Goal: Transaction & Acquisition: Purchase product/service

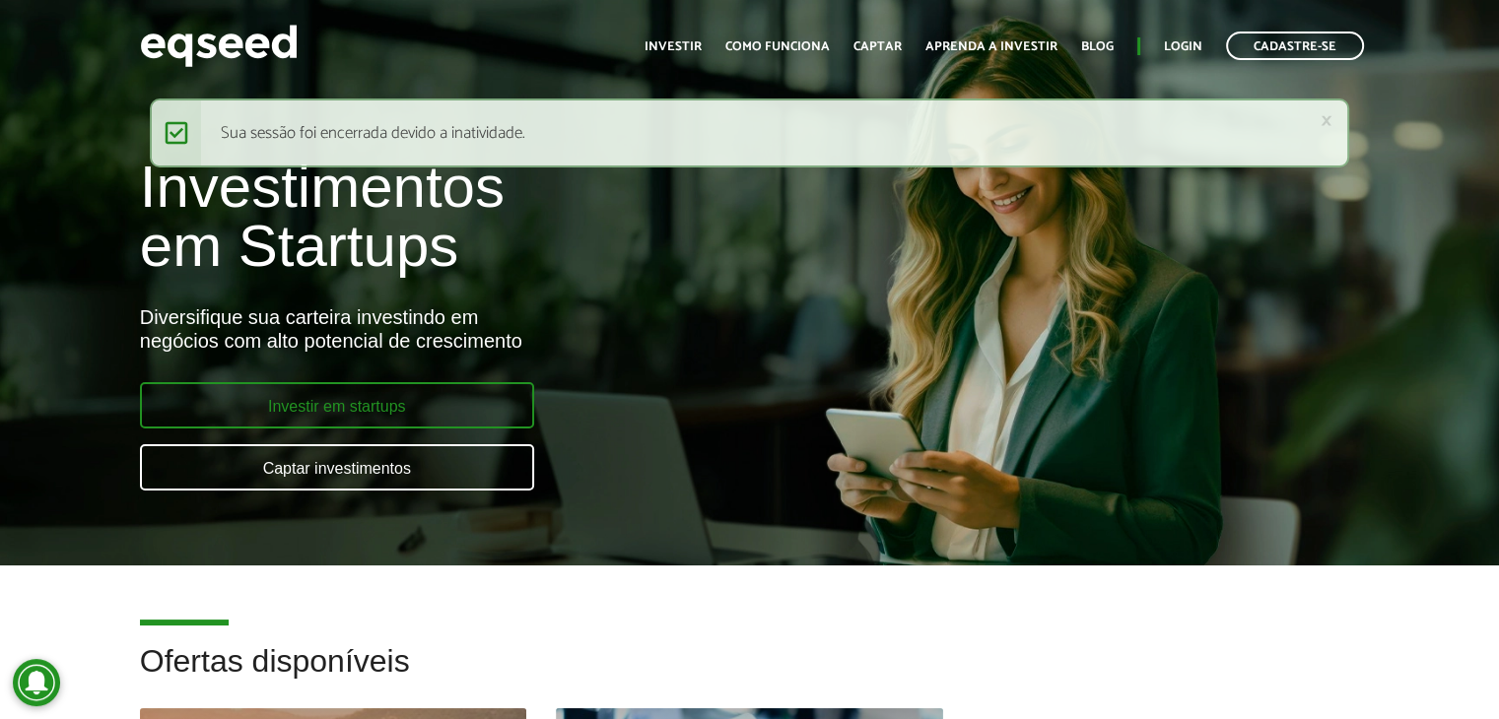
click at [408, 408] on link "Investir em startups" at bounding box center [337, 405] width 394 height 46
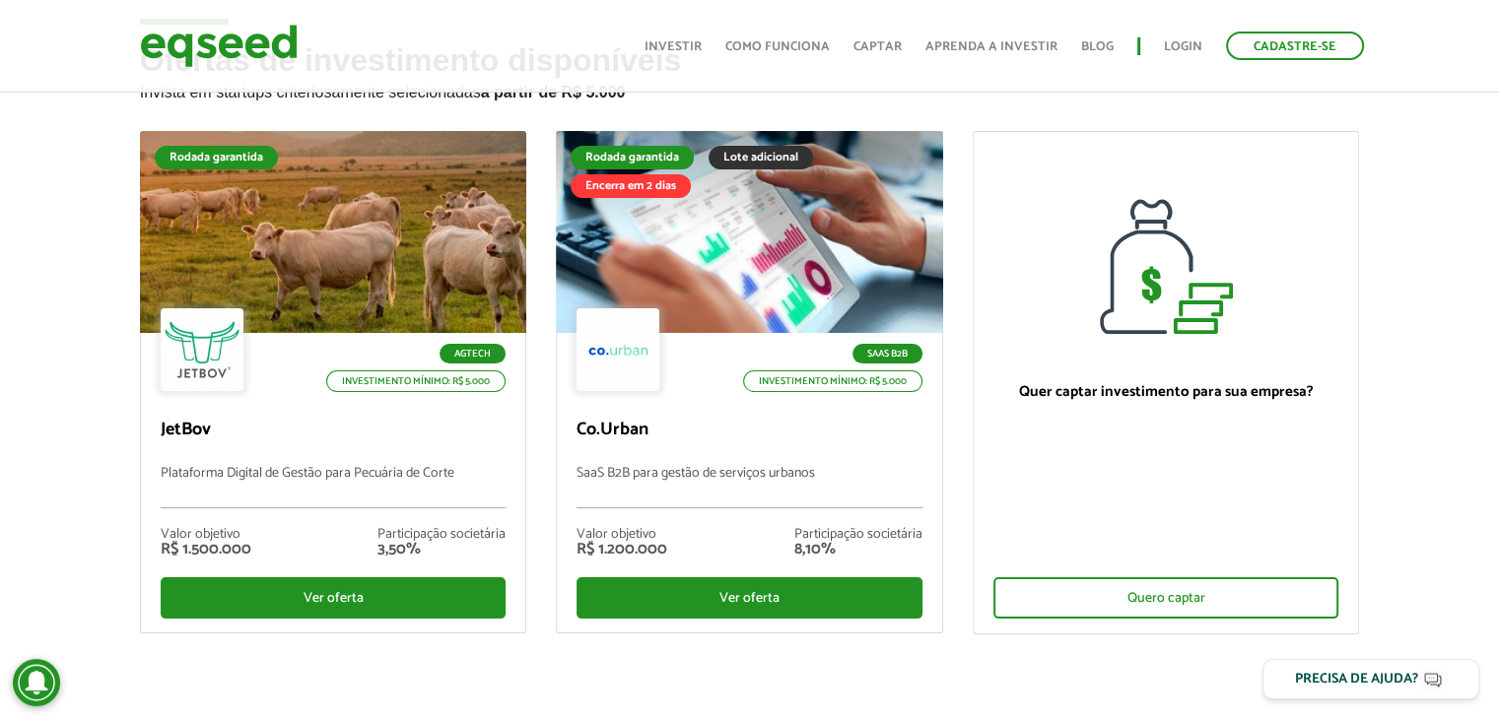
scroll to position [118, 0]
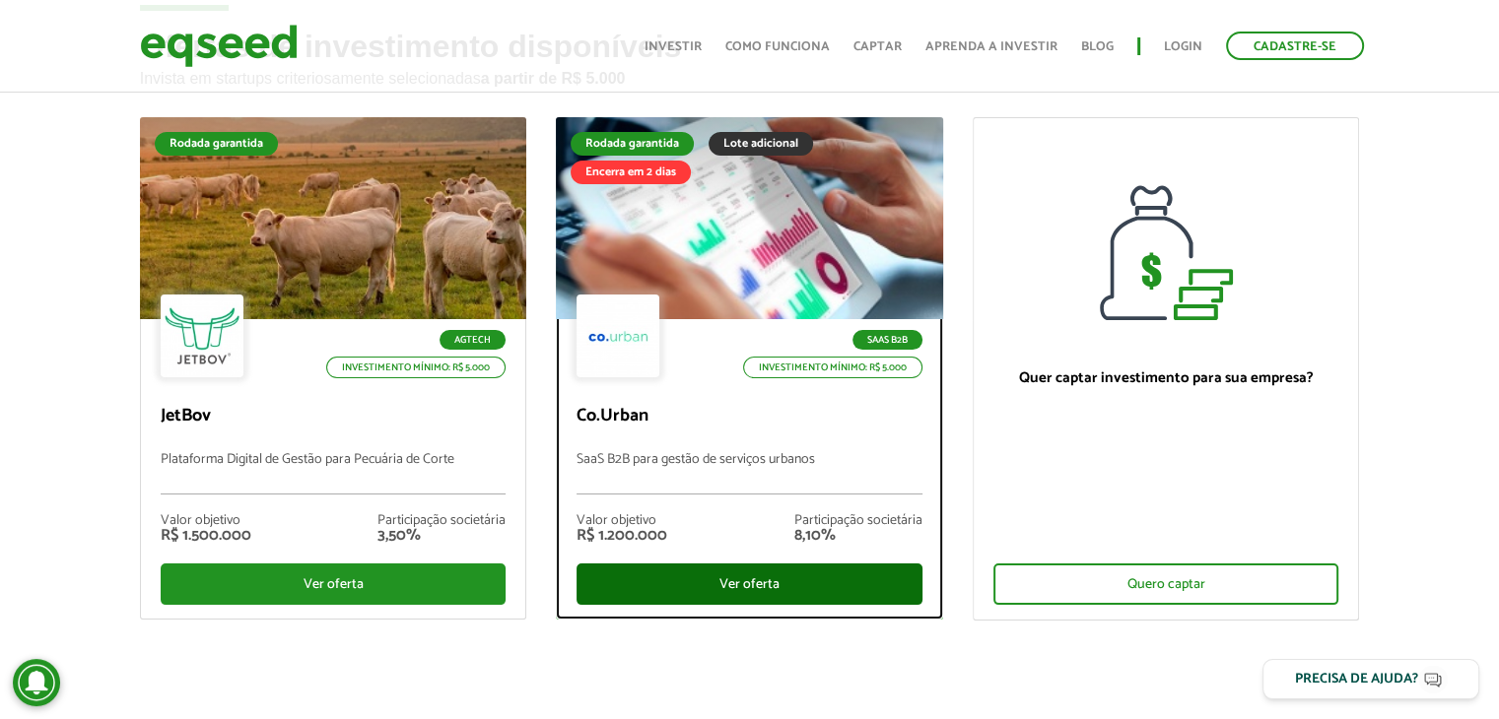
click at [767, 579] on div "Ver oferta" at bounding box center [749, 584] width 346 height 41
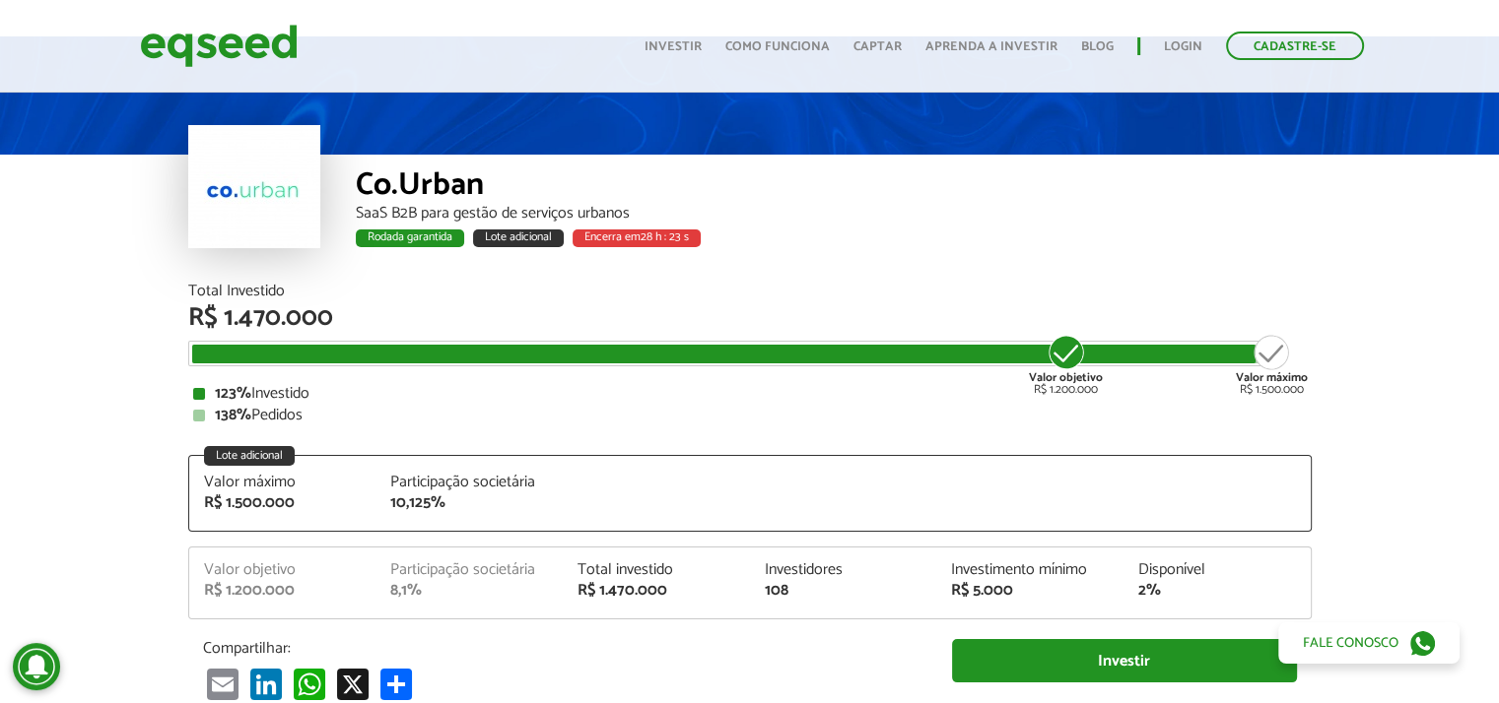
scroll to position [39, 0]
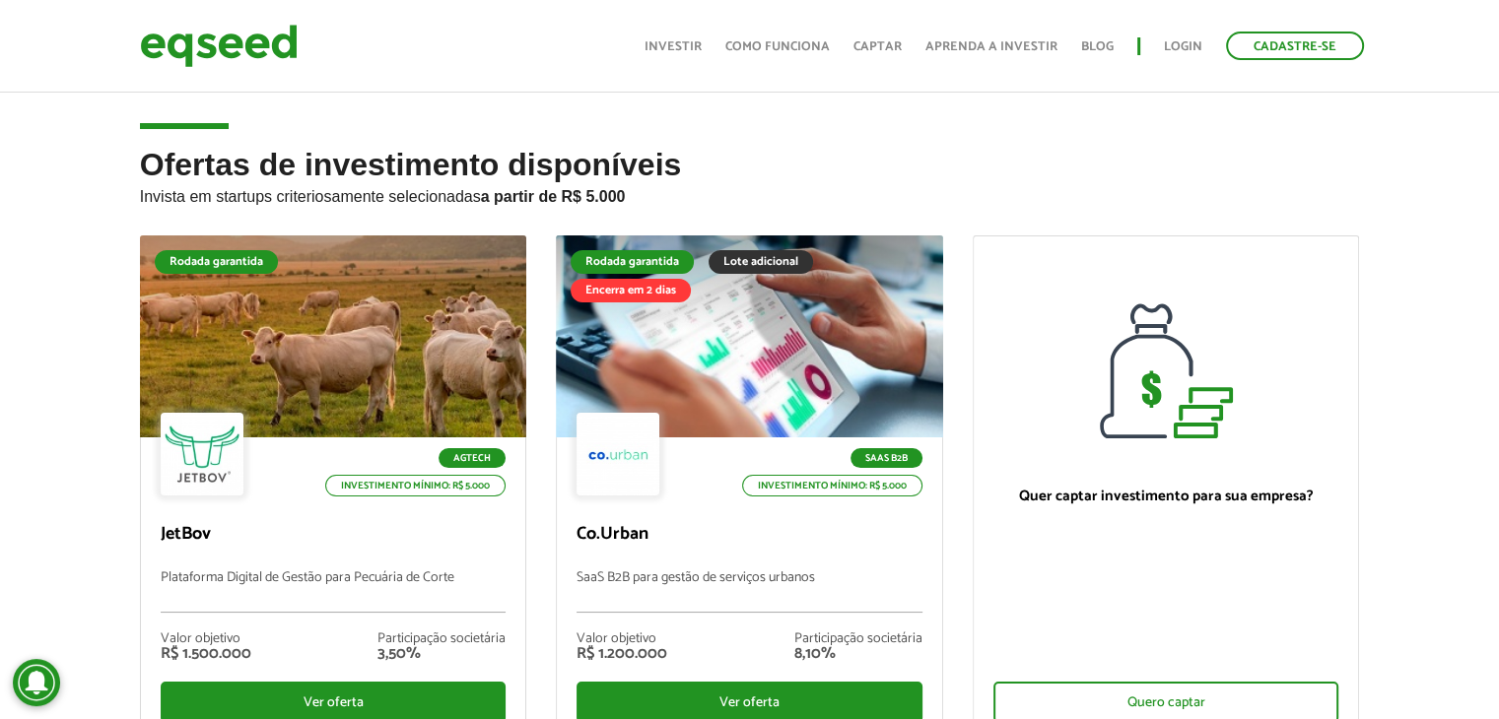
scroll to position [118, 0]
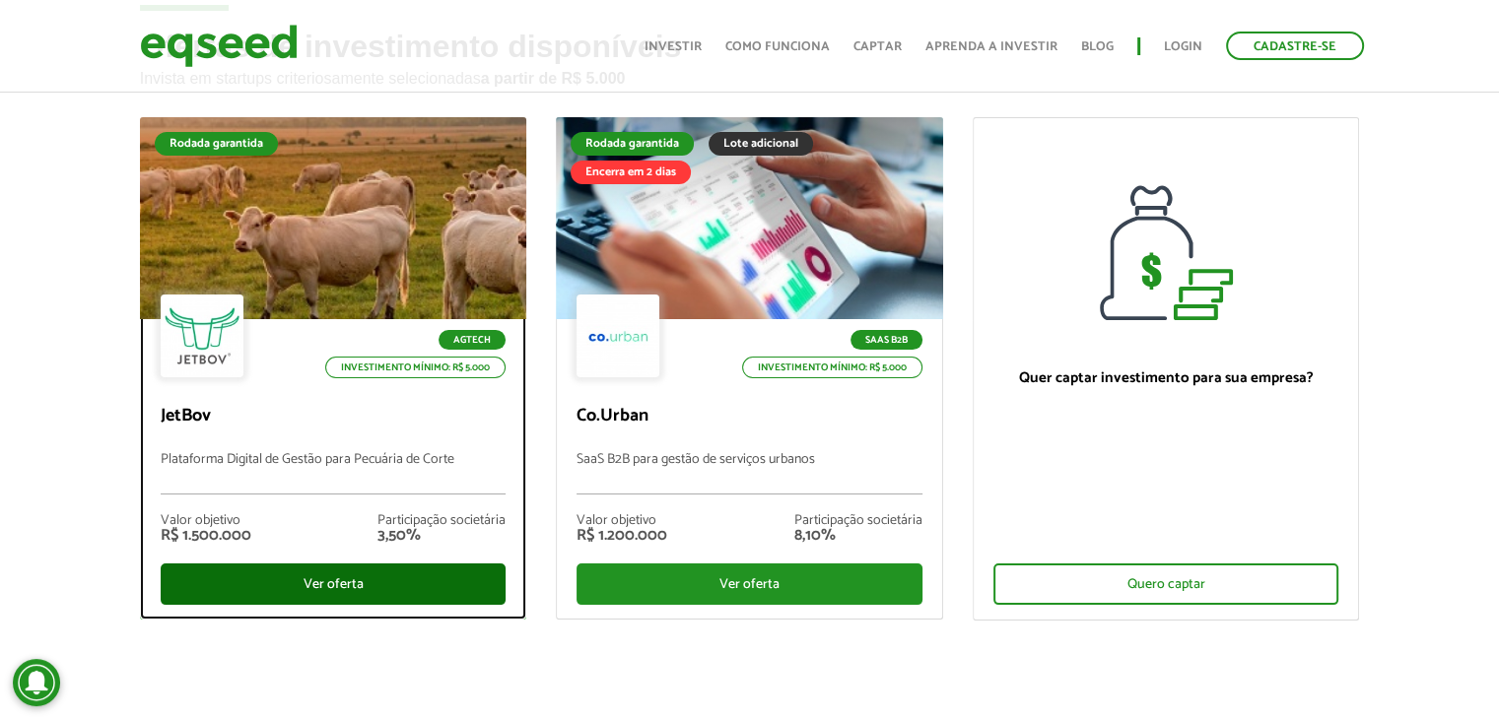
click at [381, 583] on div "Ver oferta" at bounding box center [334, 584] width 346 height 41
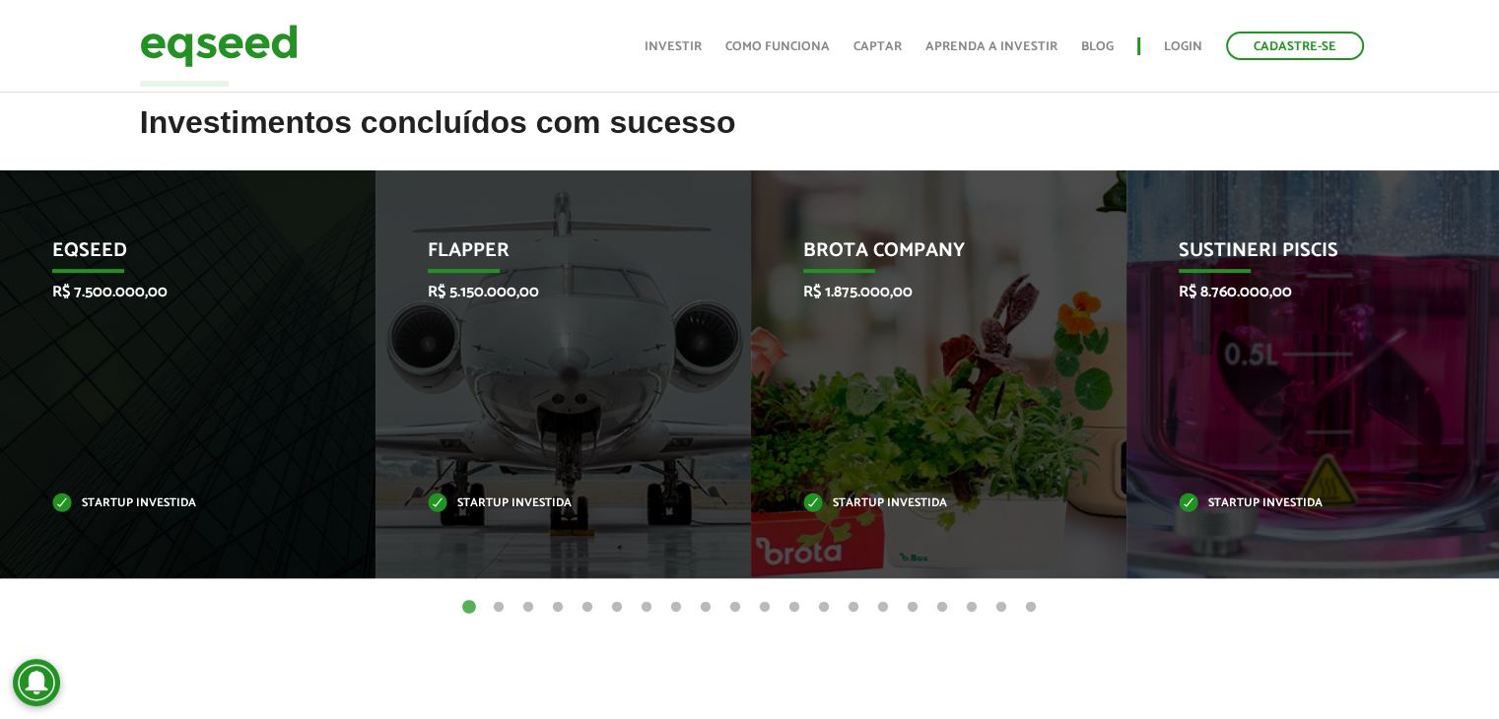
scroll to position [765, 0]
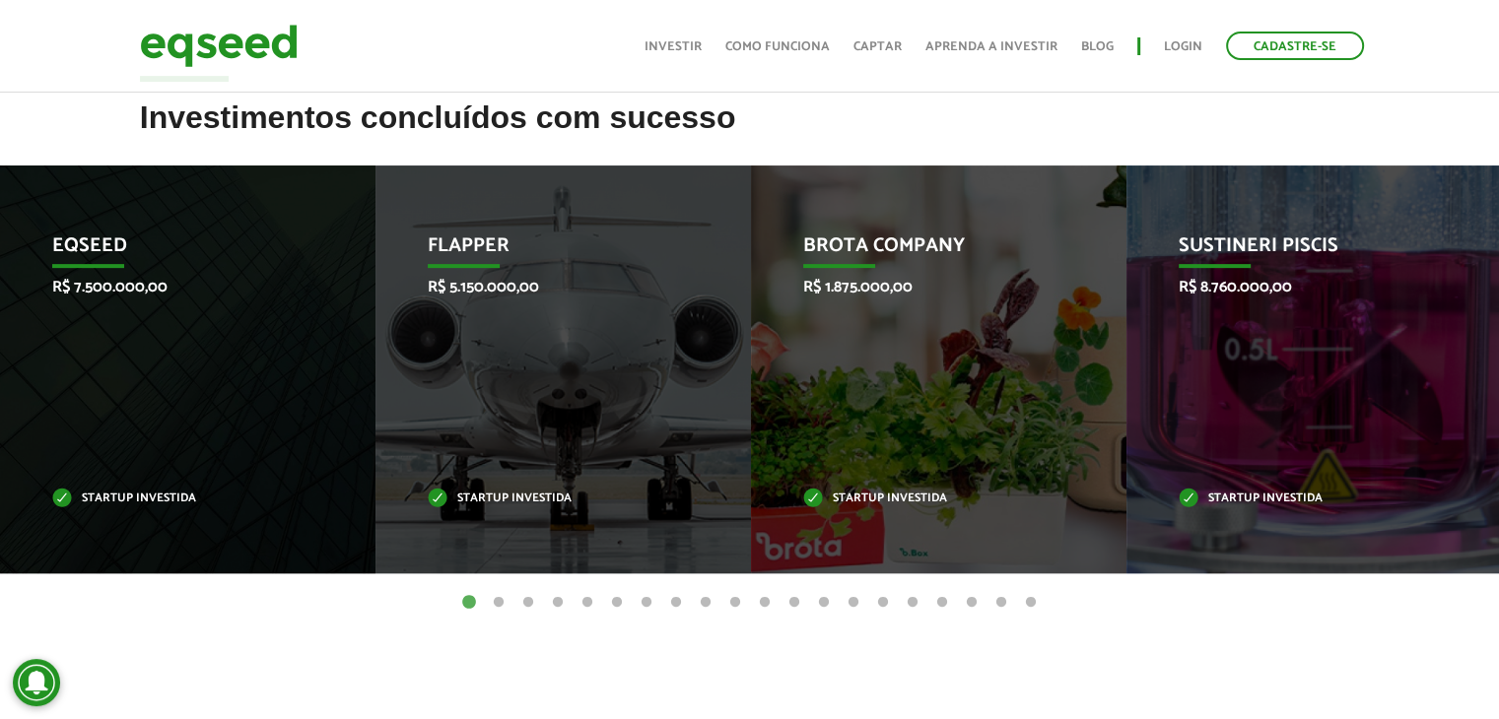
click at [493, 596] on button "2" at bounding box center [499, 603] width 20 height 20
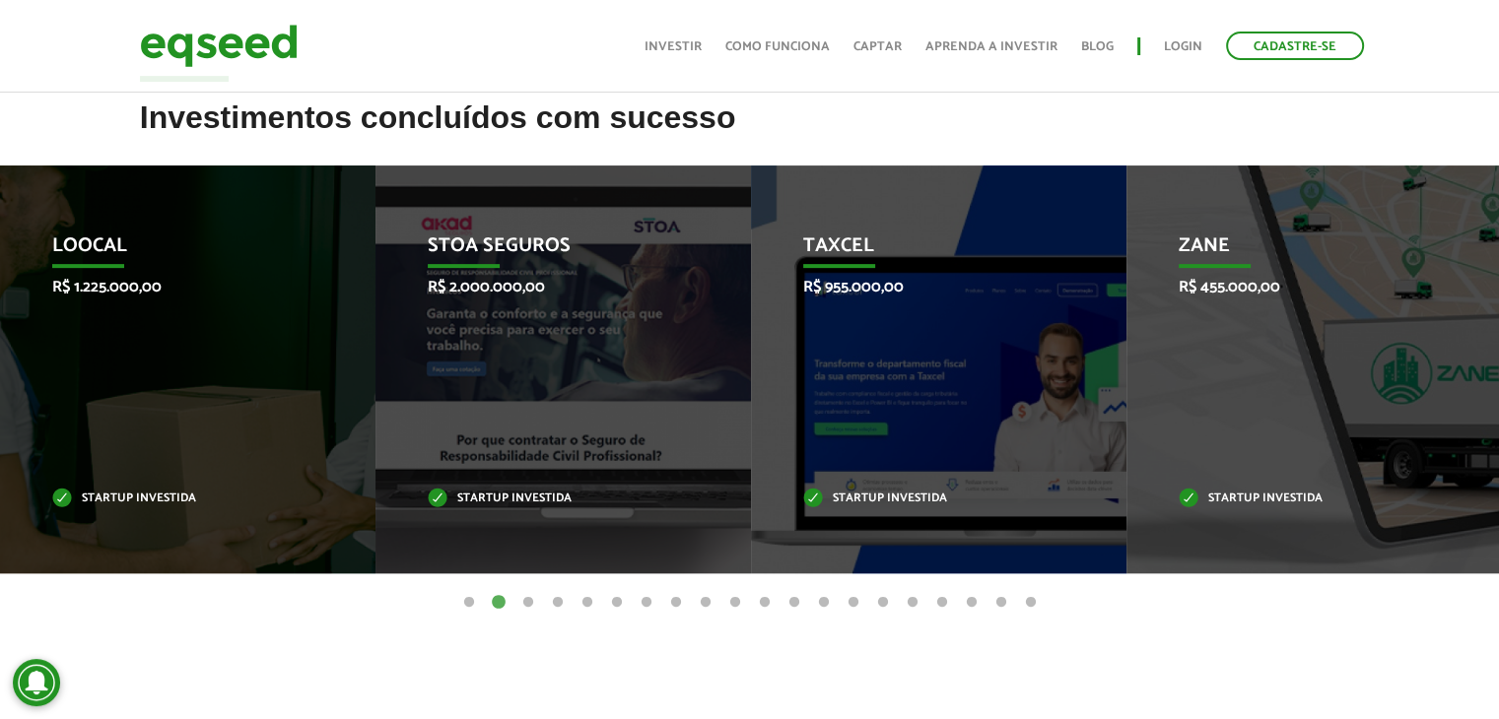
click at [522, 593] on button "3" at bounding box center [528, 603] width 20 height 20
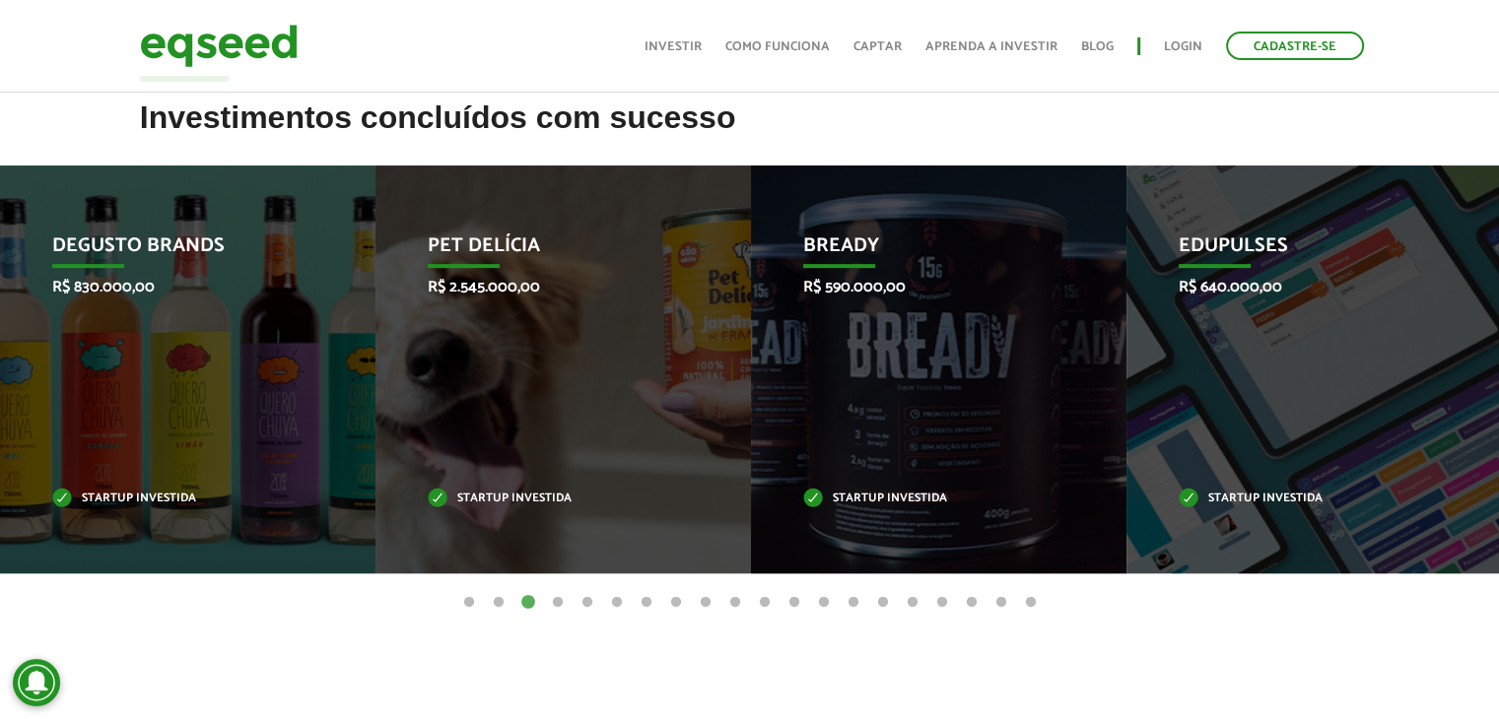
click at [563, 595] on button "4" at bounding box center [558, 603] width 20 height 20
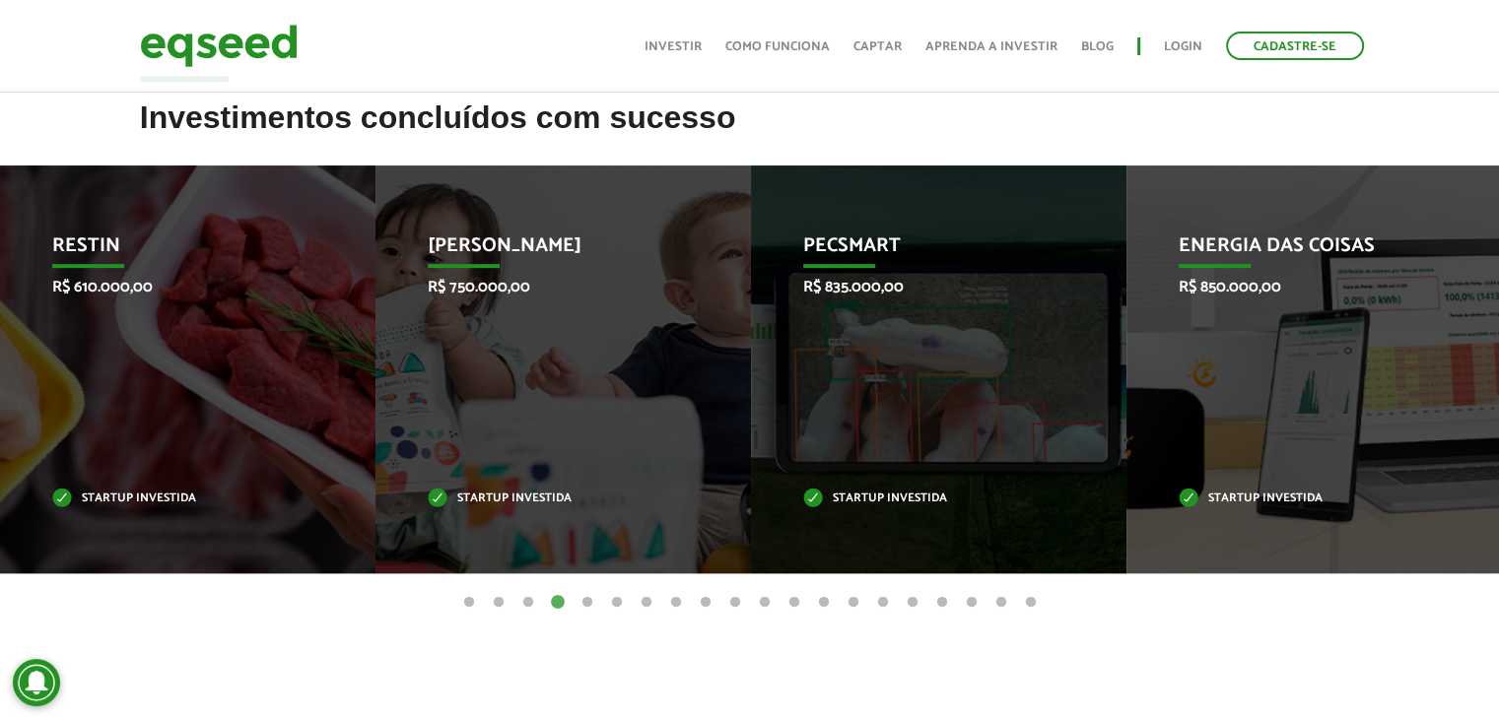
click at [587, 595] on button "5" at bounding box center [587, 603] width 20 height 20
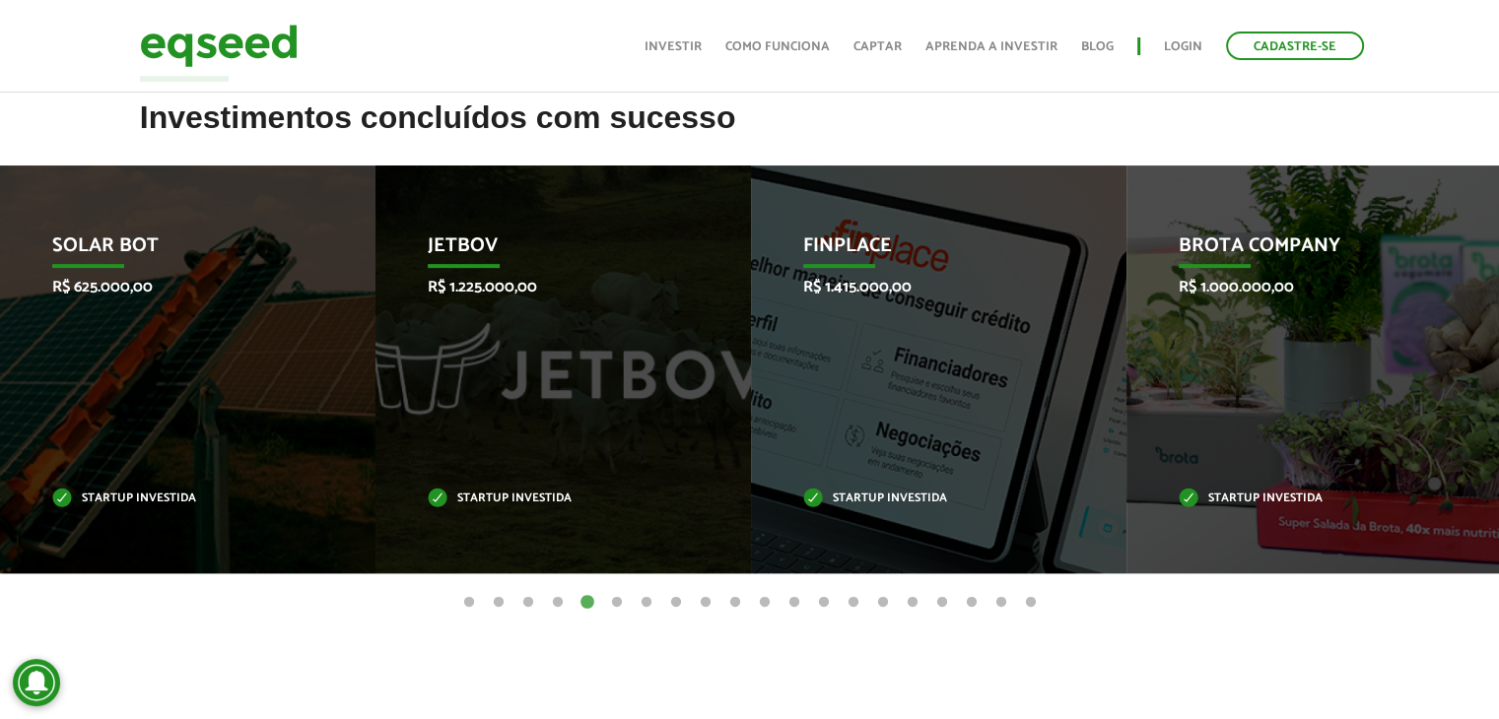
click at [617, 598] on button "6" at bounding box center [617, 603] width 20 height 20
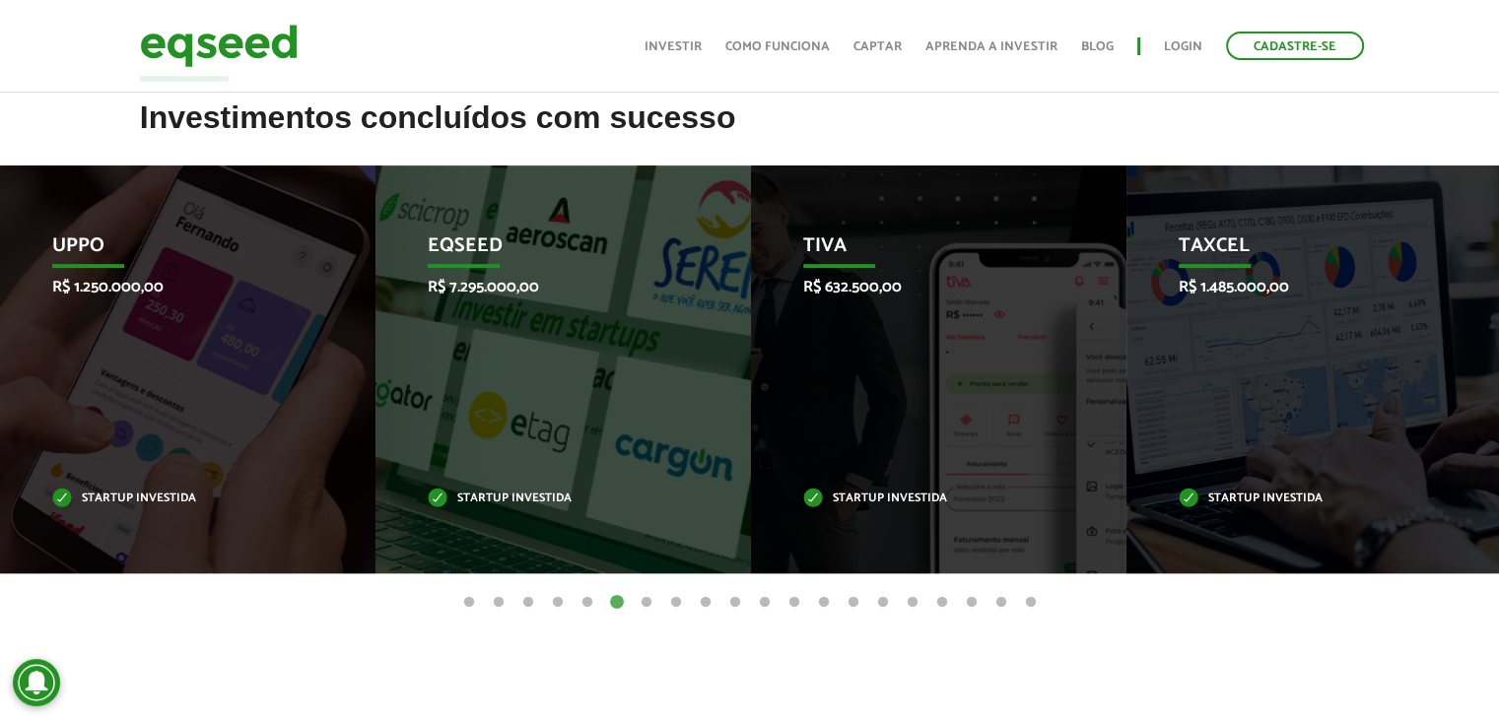
click at [646, 596] on button "7" at bounding box center [646, 603] width 20 height 20
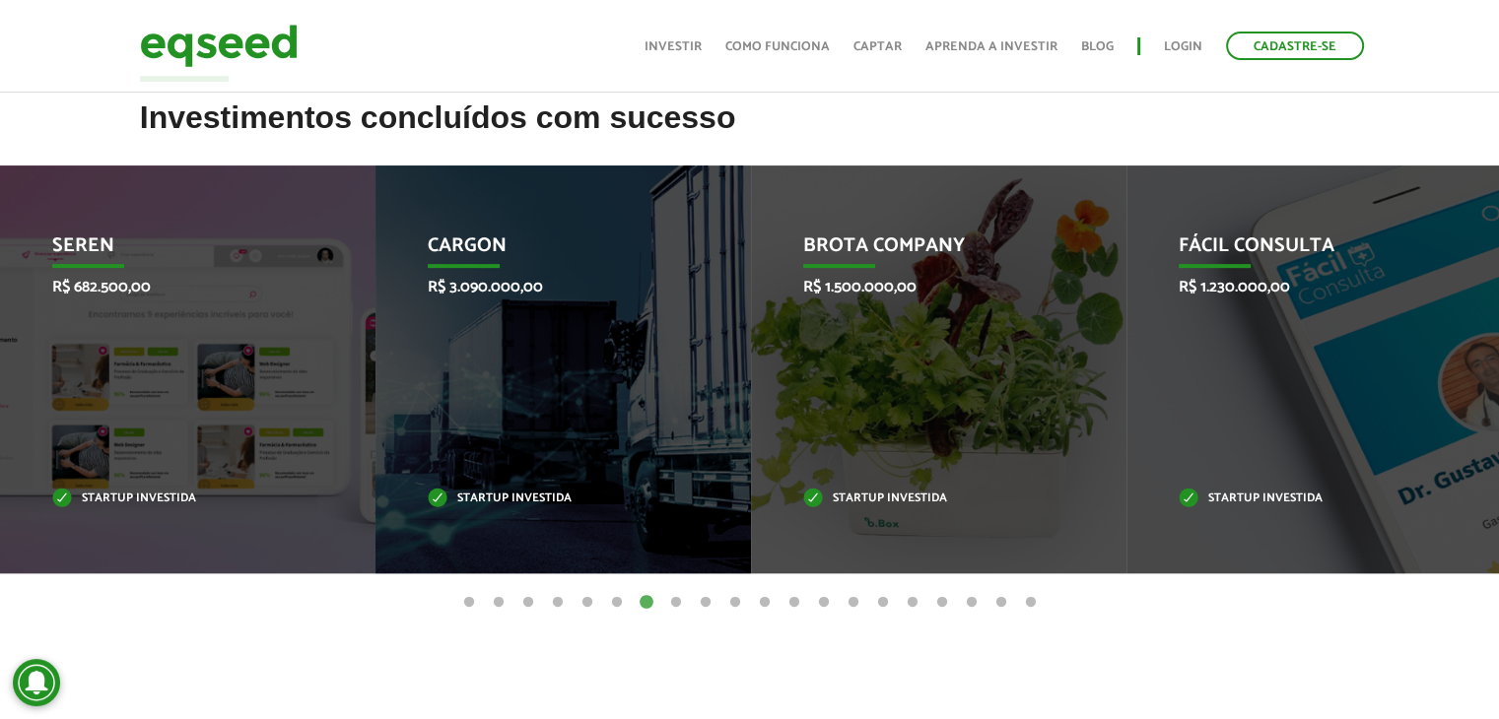
click at [1028, 593] on button "20" at bounding box center [1031, 603] width 20 height 20
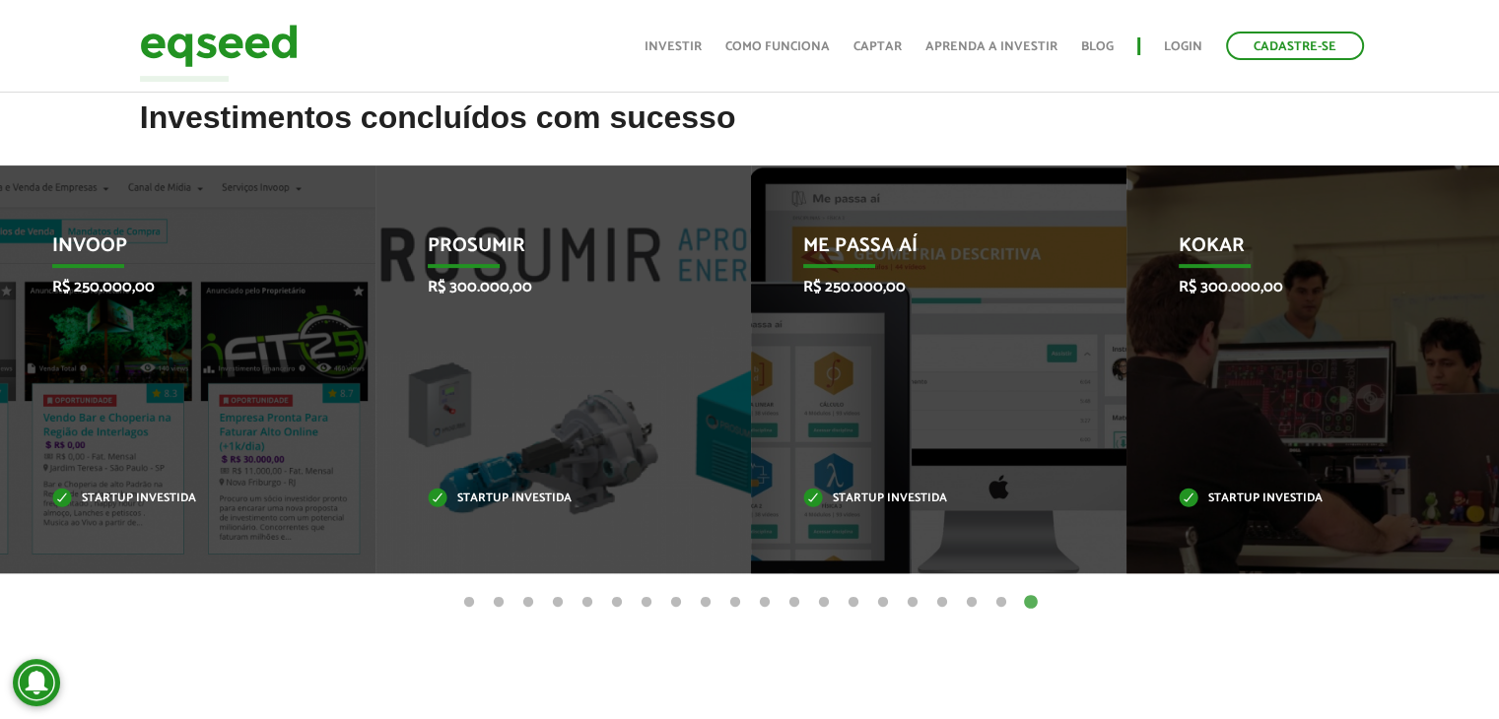
click at [1002, 598] on button "19" at bounding box center [1001, 603] width 20 height 20
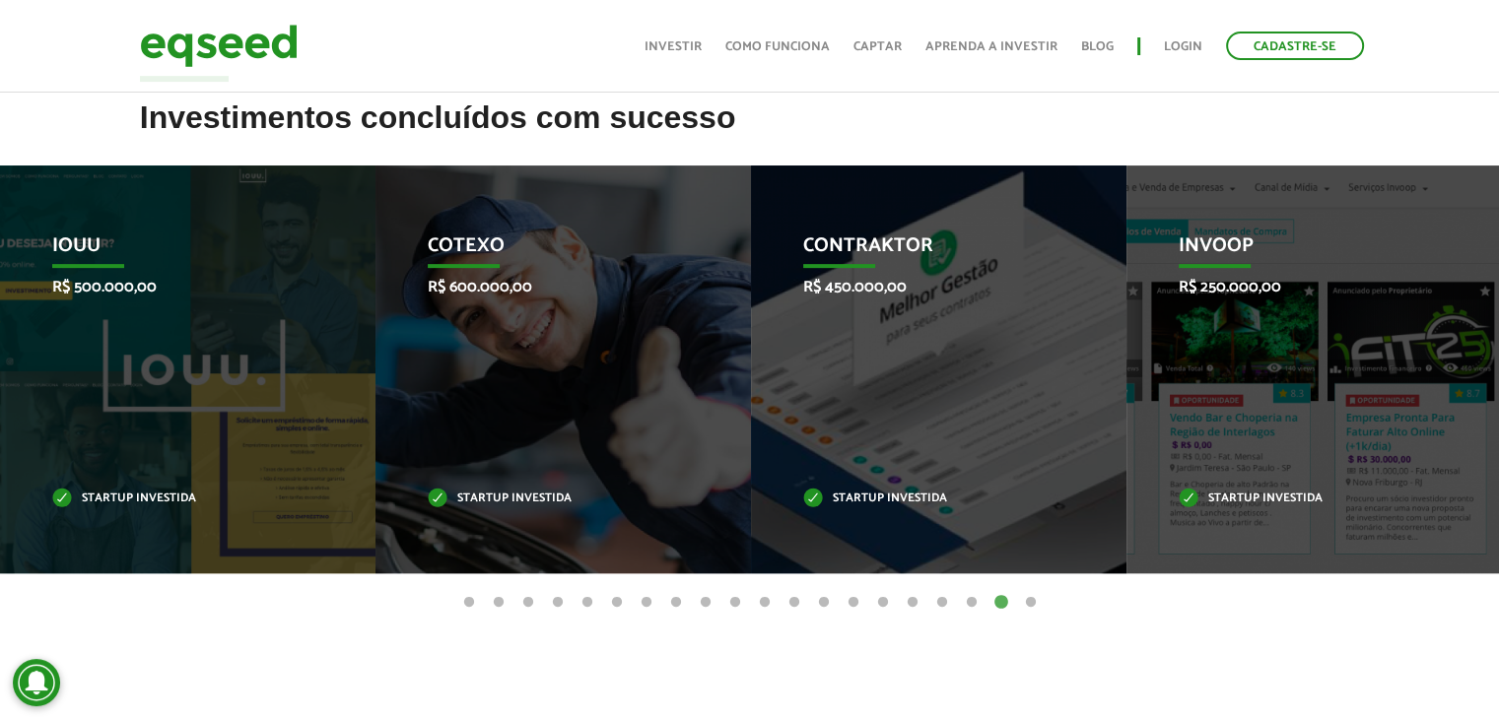
click at [1059, 706] on article "Investimentos concluídos com sucesso Invoop R$ 250.000,00 Startup investida Pro…" at bounding box center [749, 410] width 1499 height 620
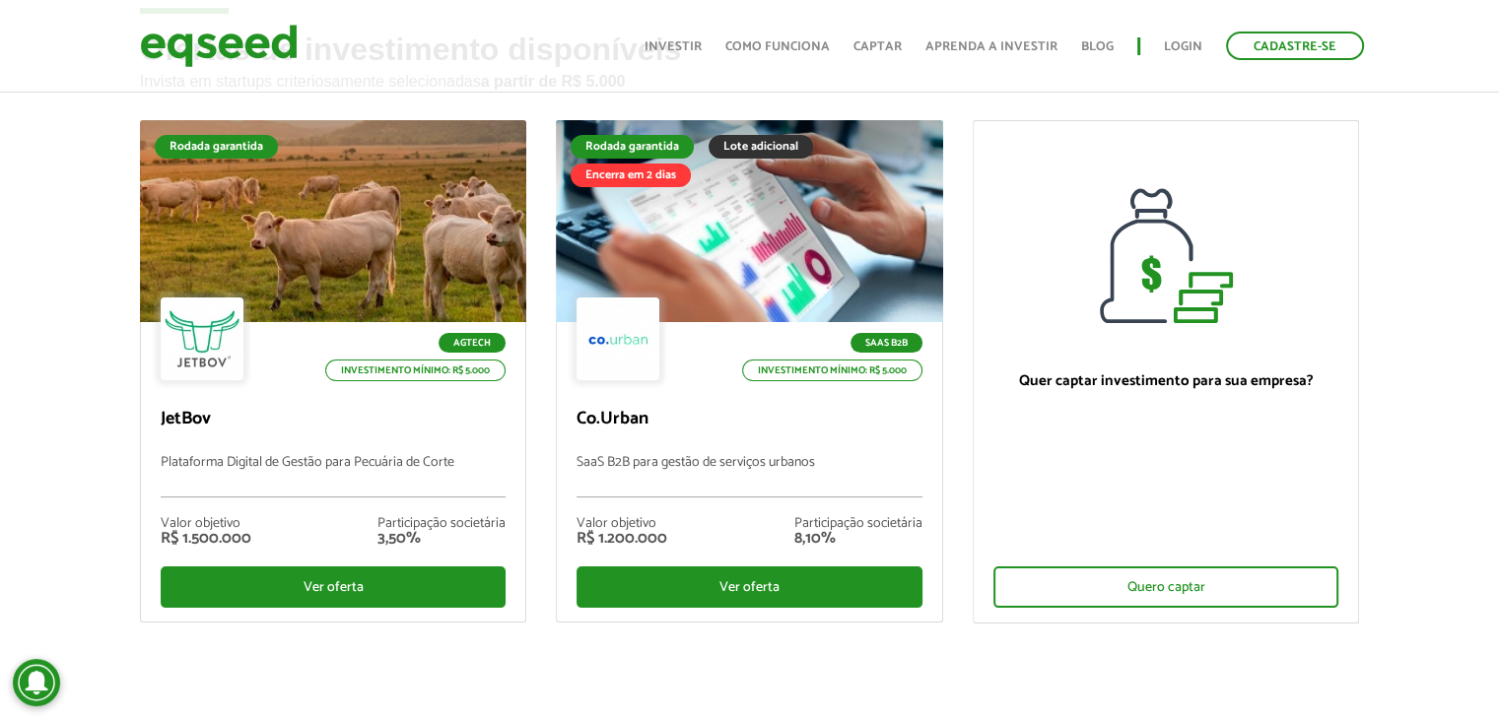
scroll to position [0, 0]
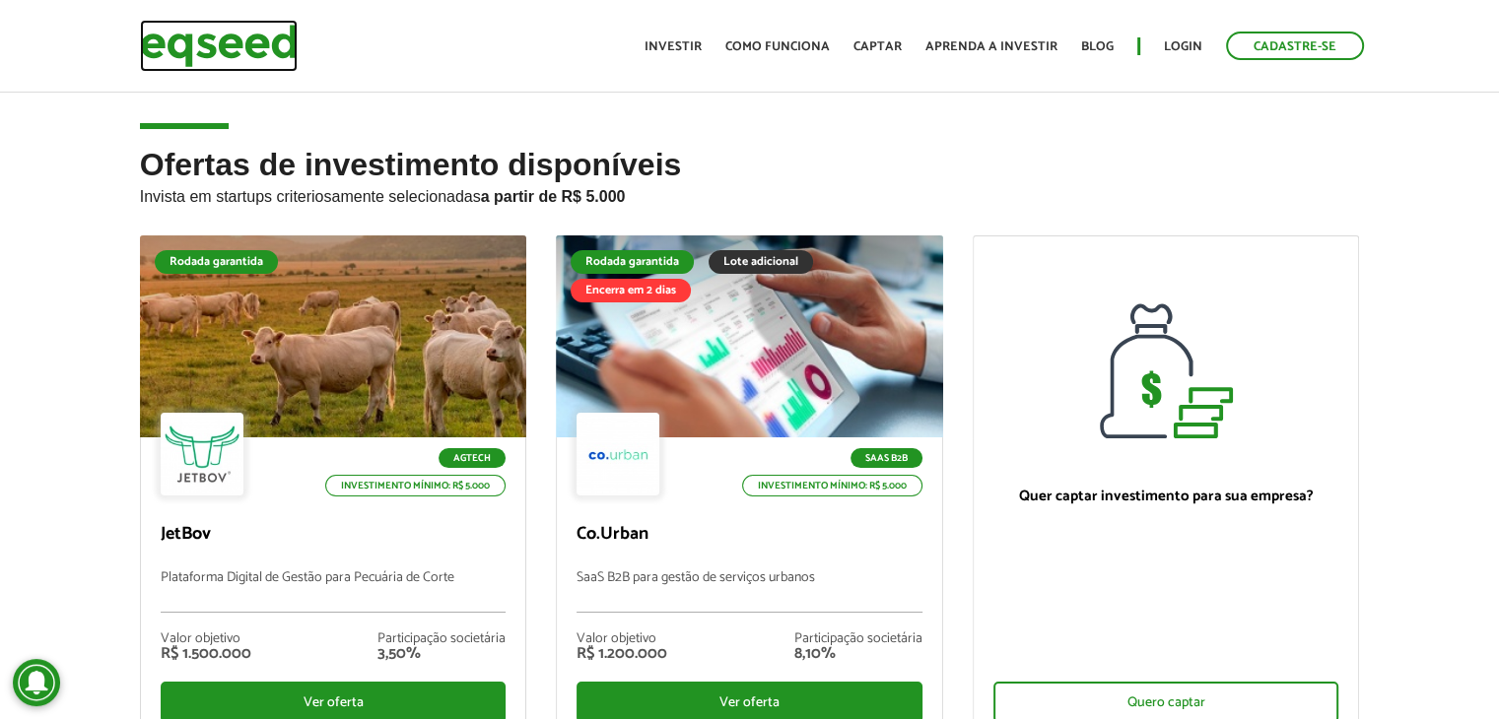
click at [206, 36] on img at bounding box center [219, 46] width 158 height 52
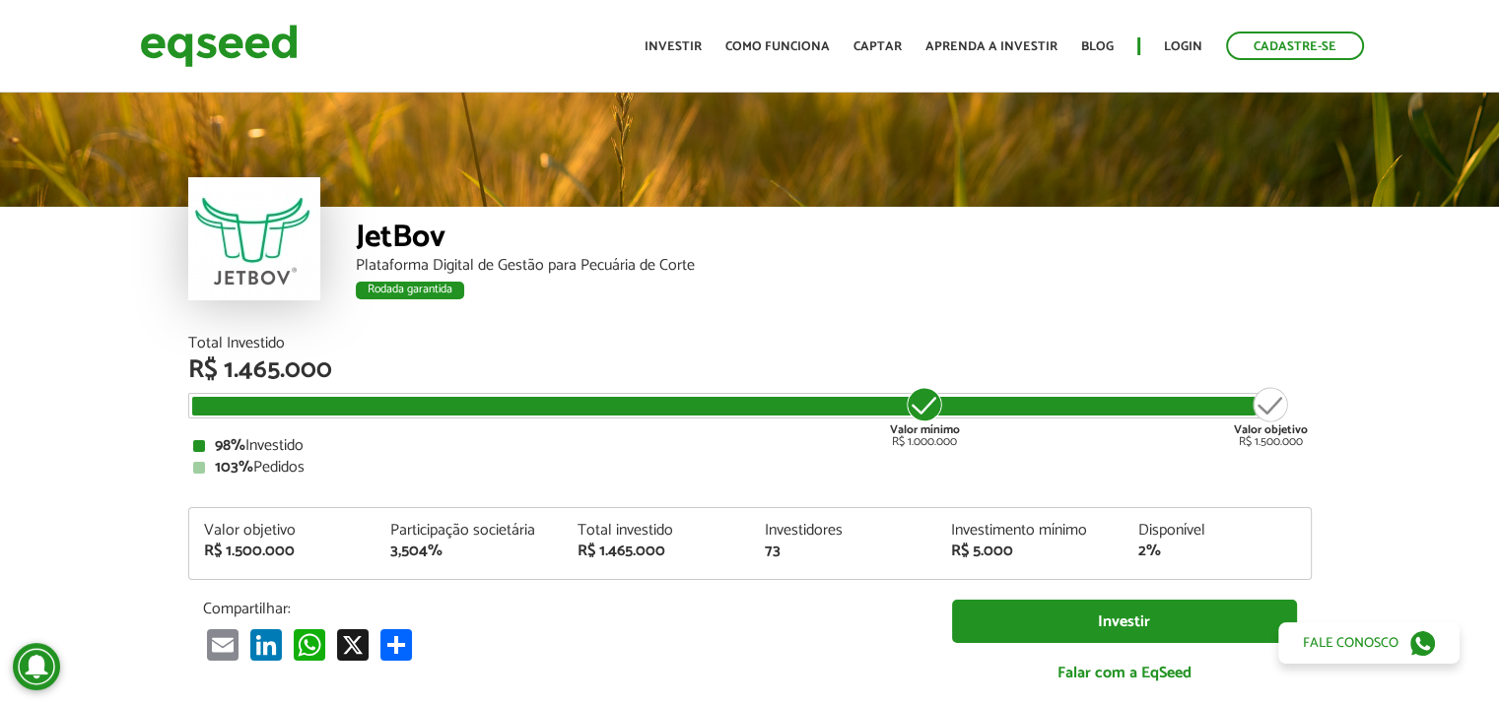
scroll to position [2361, 0]
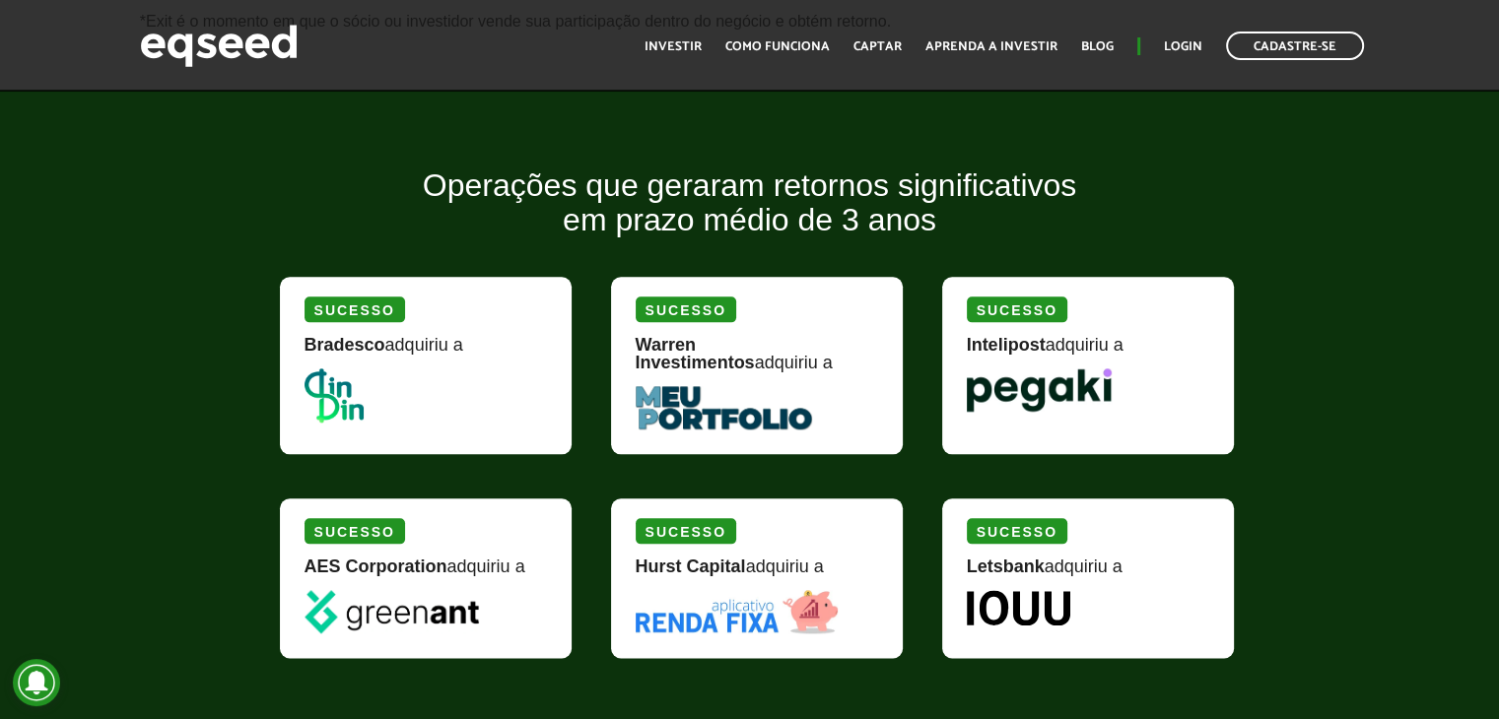
scroll to position [2246, 0]
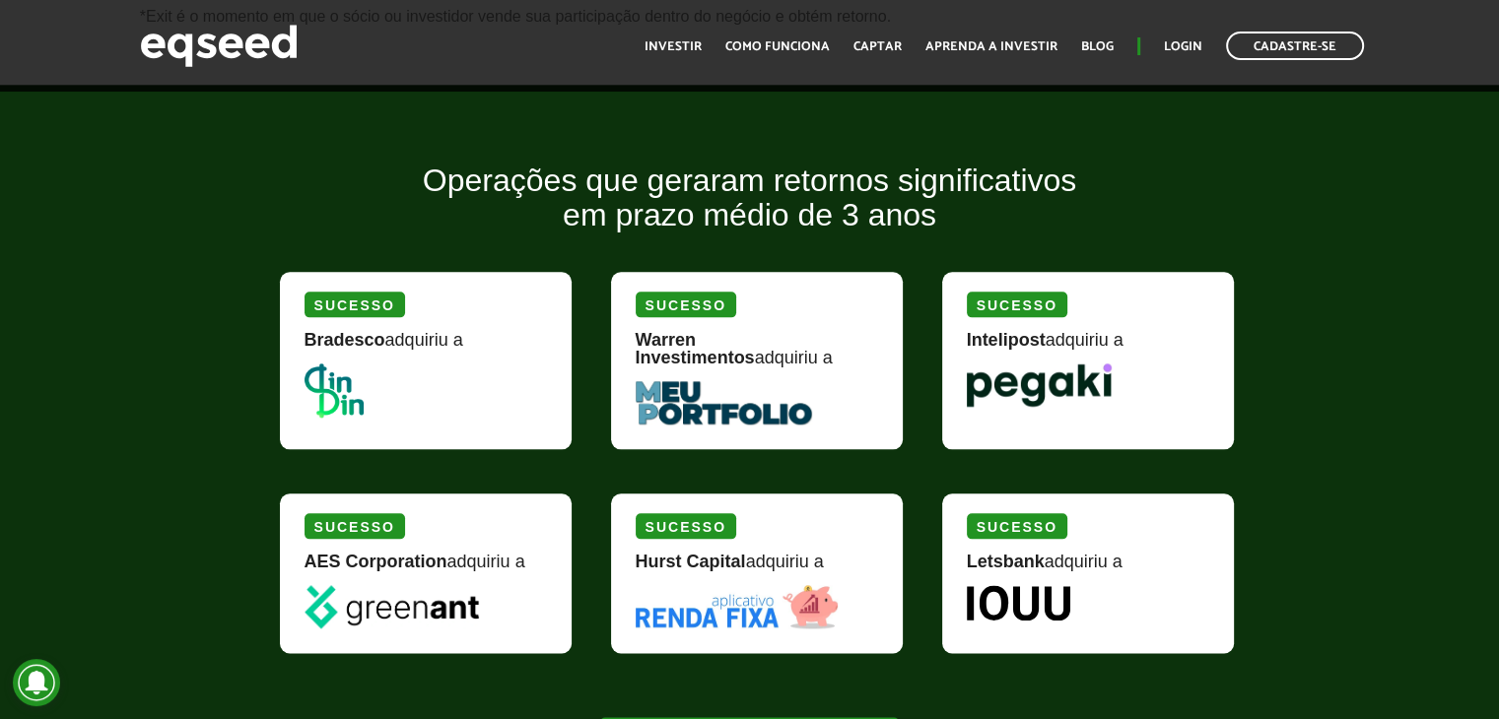
click at [686, 33] on ul "Início Investir Como funciona Captar Aprenda a investir Blog Login Cadastre-se" at bounding box center [1004, 46] width 739 height 29
click at [684, 40] on link "Investir" at bounding box center [672, 46] width 57 height 13
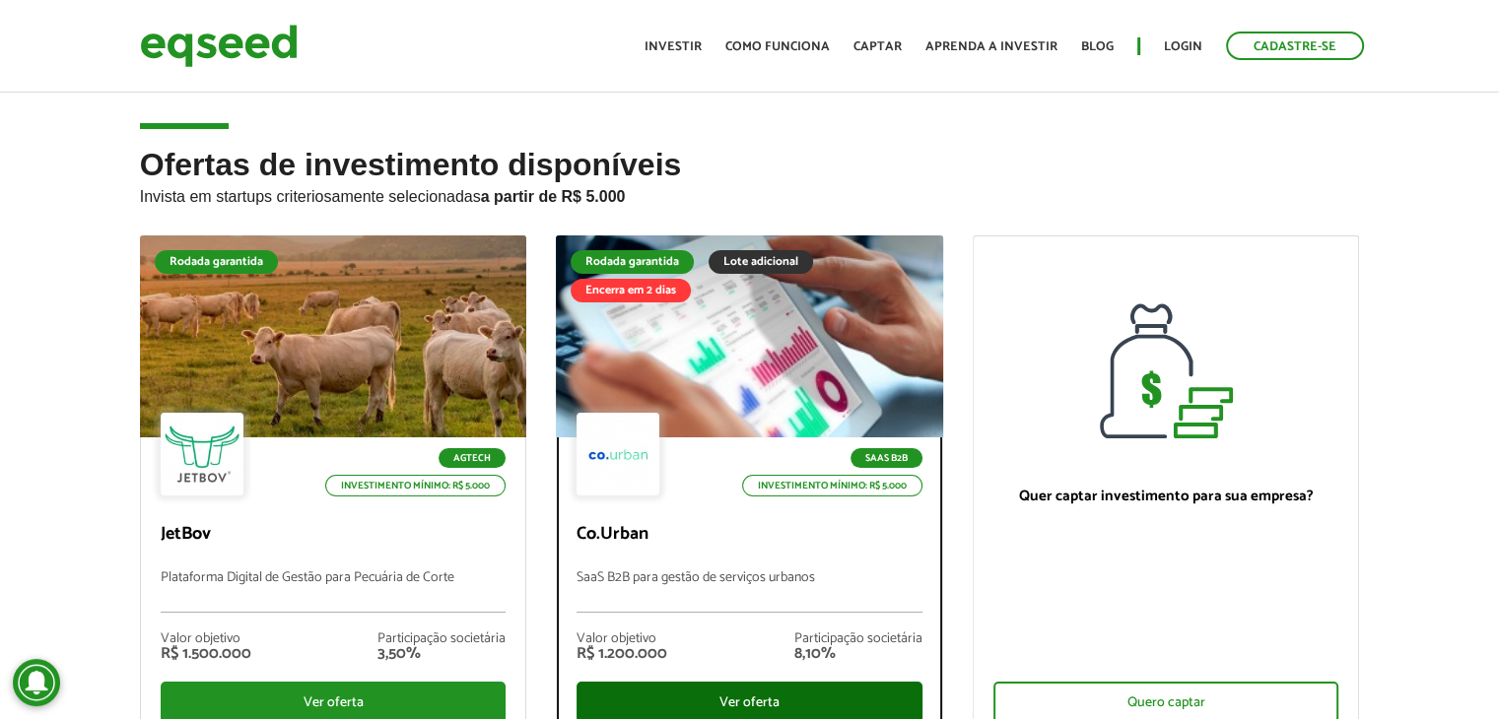
click at [749, 696] on div "Ver oferta" at bounding box center [749, 702] width 346 height 41
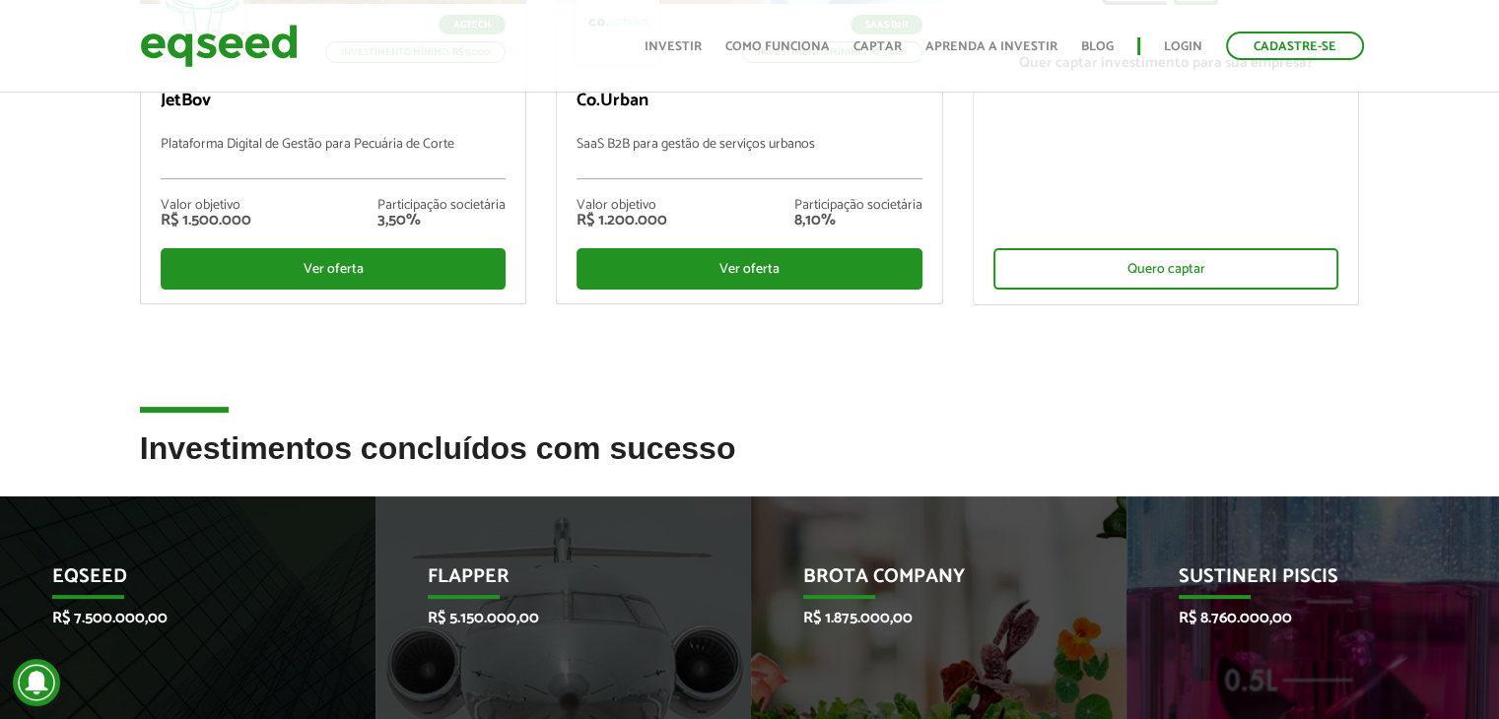
scroll to position [473, 0]
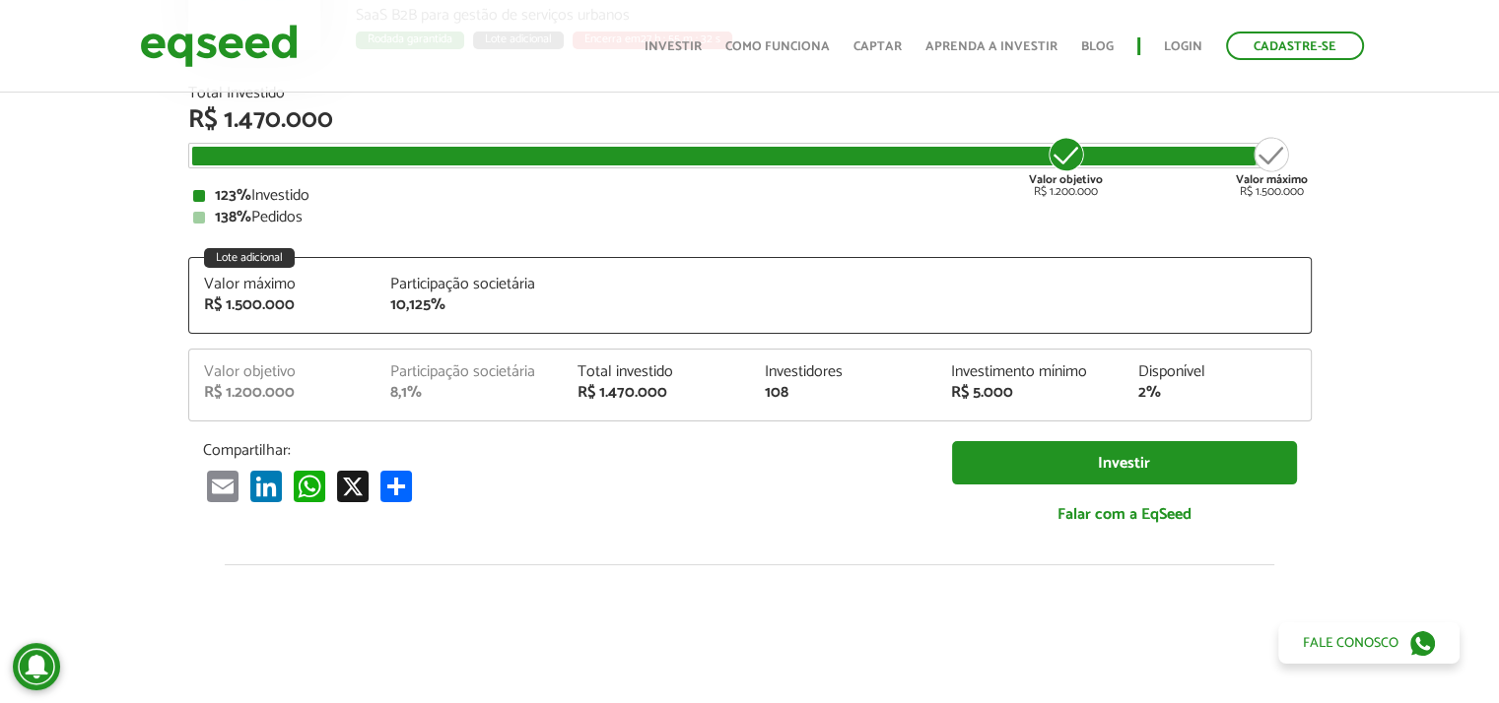
scroll to position [236, 0]
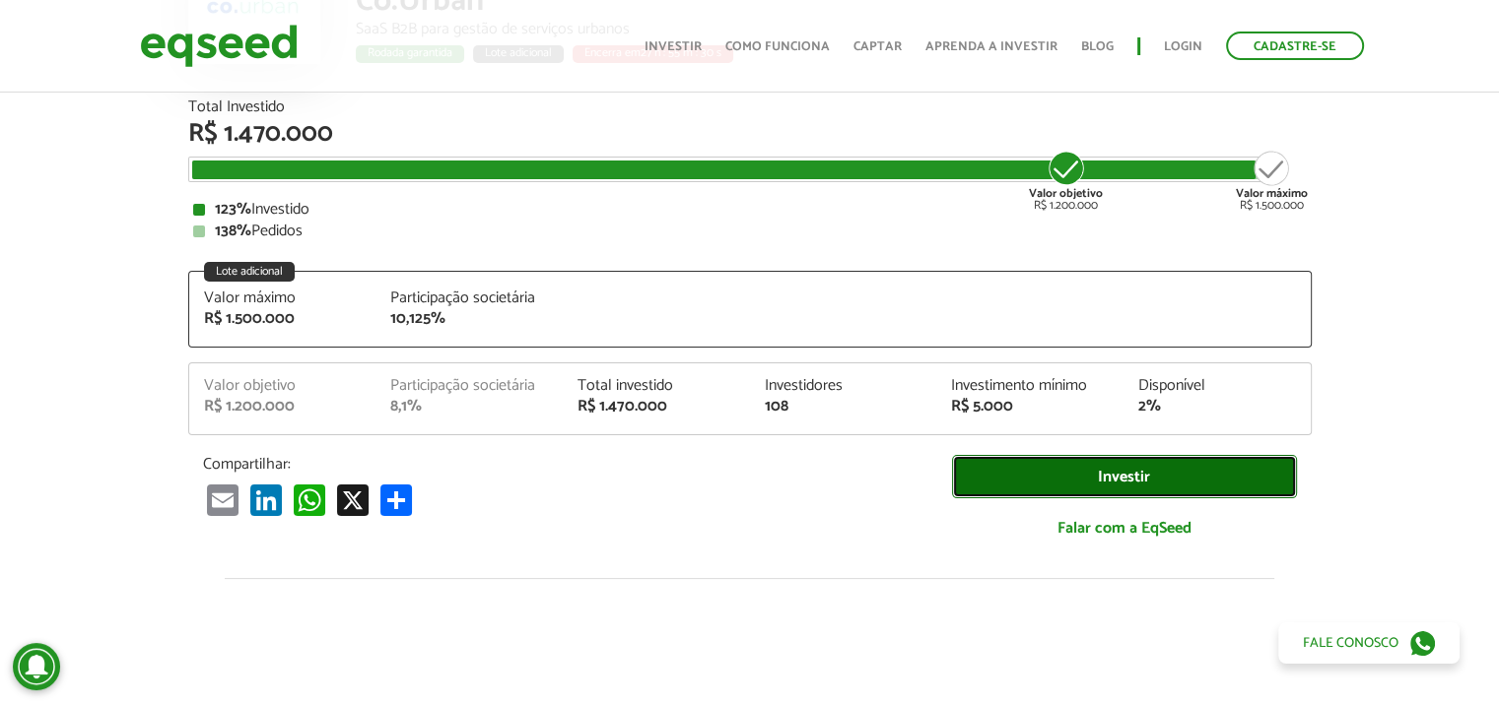
click at [1135, 474] on link "Investir" at bounding box center [1124, 477] width 345 height 44
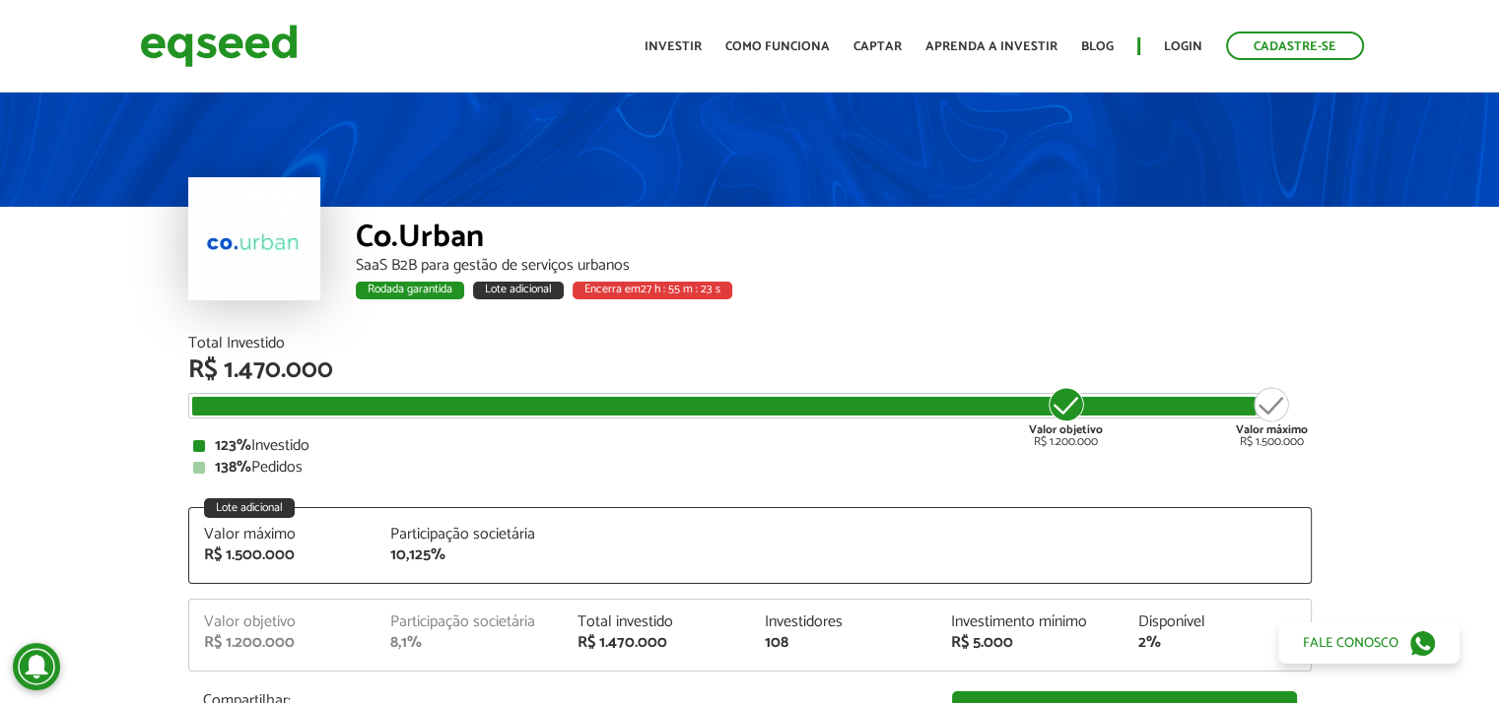
scroll to position [236, 0]
